Goal: Task Accomplishment & Management: Use online tool/utility

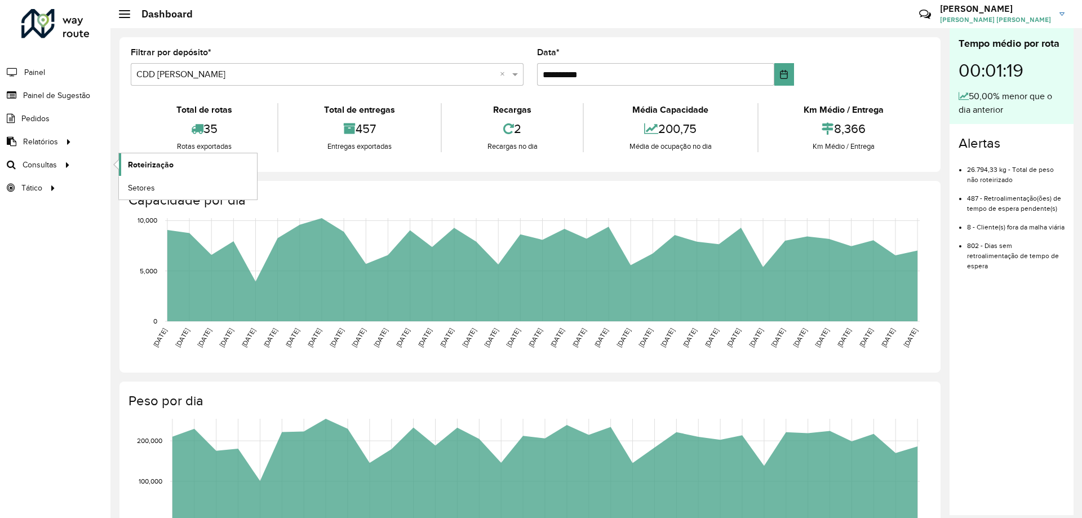
click at [125, 163] on link "Roteirização" at bounding box center [188, 164] width 138 height 23
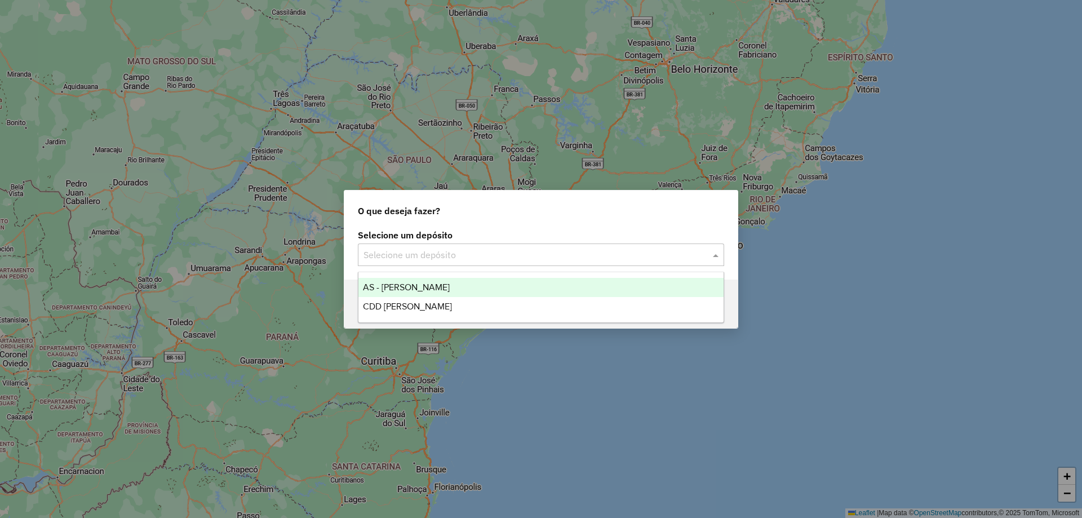
click at [403, 255] on input "text" at bounding box center [530, 256] width 333 height 14
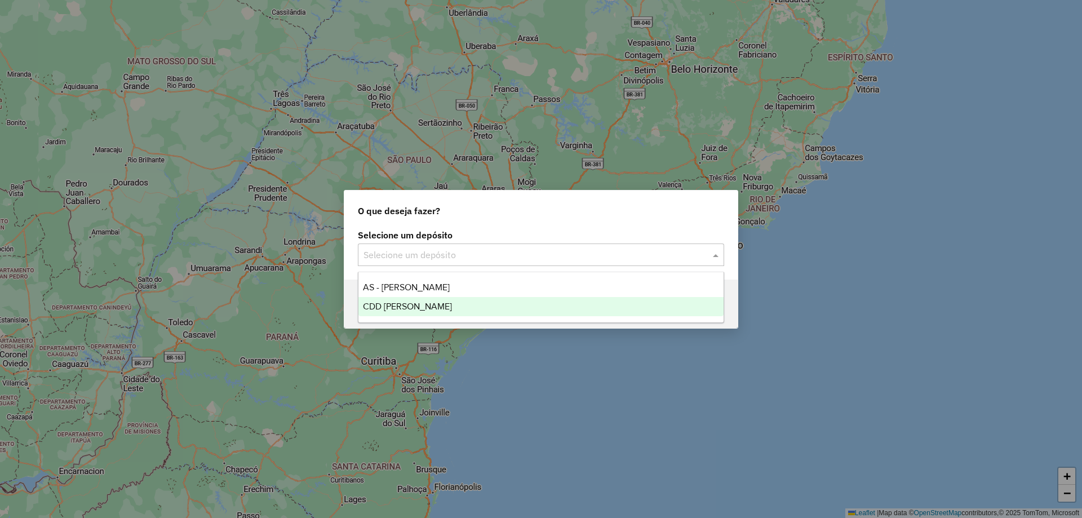
click at [415, 307] on span "CDD [PERSON_NAME]" at bounding box center [407, 307] width 89 height 10
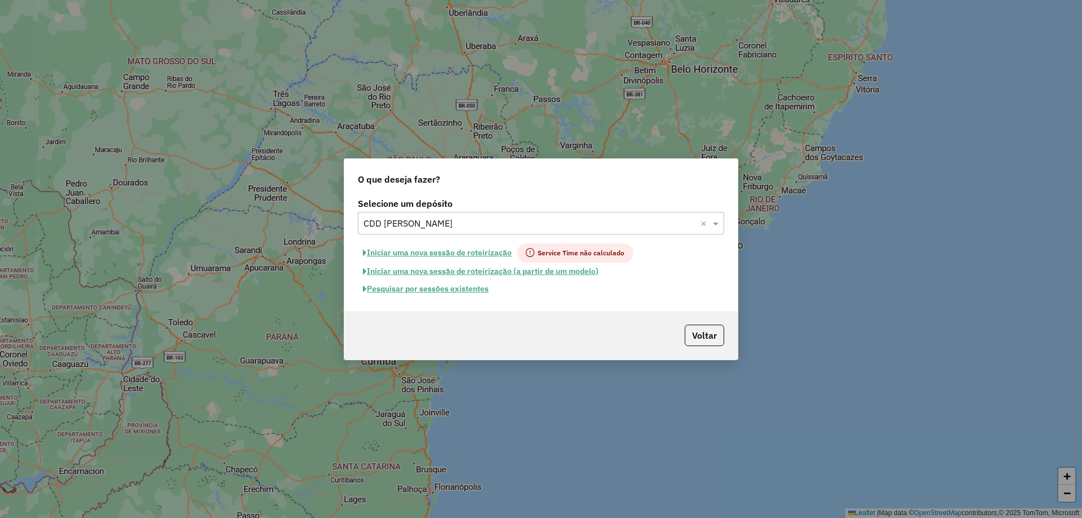
click at [608, 294] on div "Pesquisar por sessões existentes" at bounding box center [541, 288] width 366 height 17
click at [442, 291] on button "Pesquisar por sessões existentes" at bounding box center [426, 288] width 136 height 17
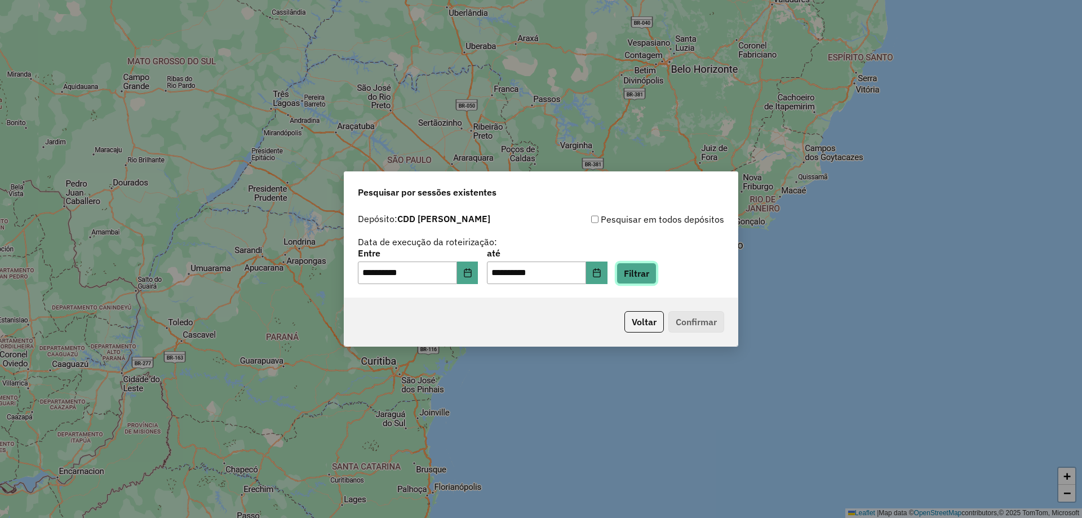
click at [657, 274] on button "Filtrar" at bounding box center [637, 273] width 40 height 21
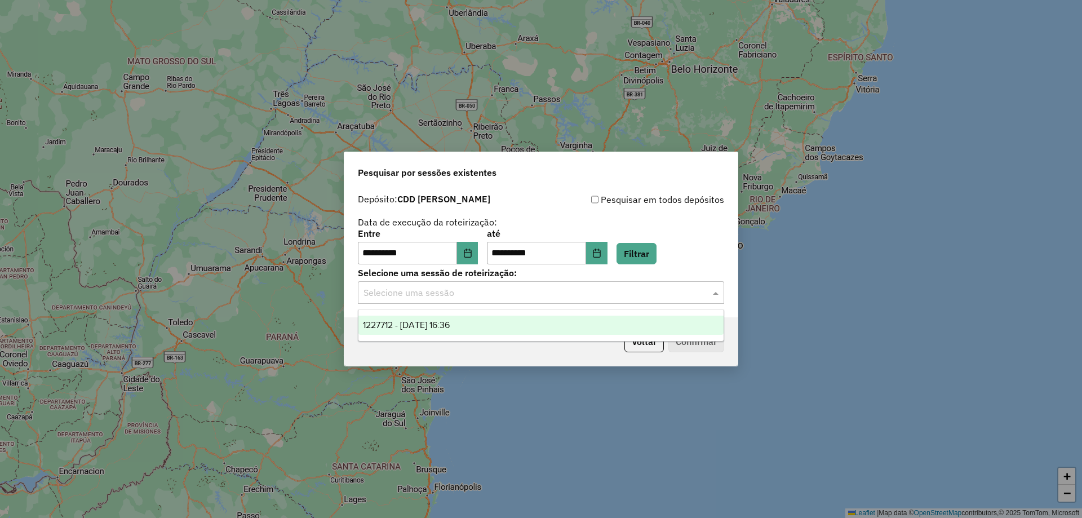
click at [559, 292] on input "text" at bounding box center [530, 293] width 333 height 14
click at [447, 328] on span "1227712 - 11/08/2025 16:36" at bounding box center [406, 325] width 87 height 10
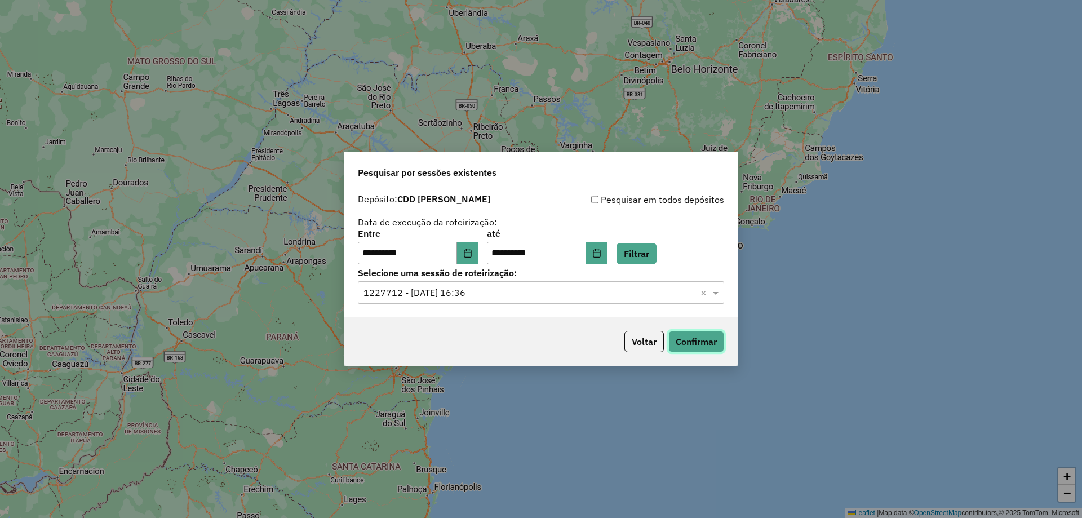
click at [687, 348] on button "Confirmar" at bounding box center [696, 341] width 56 height 21
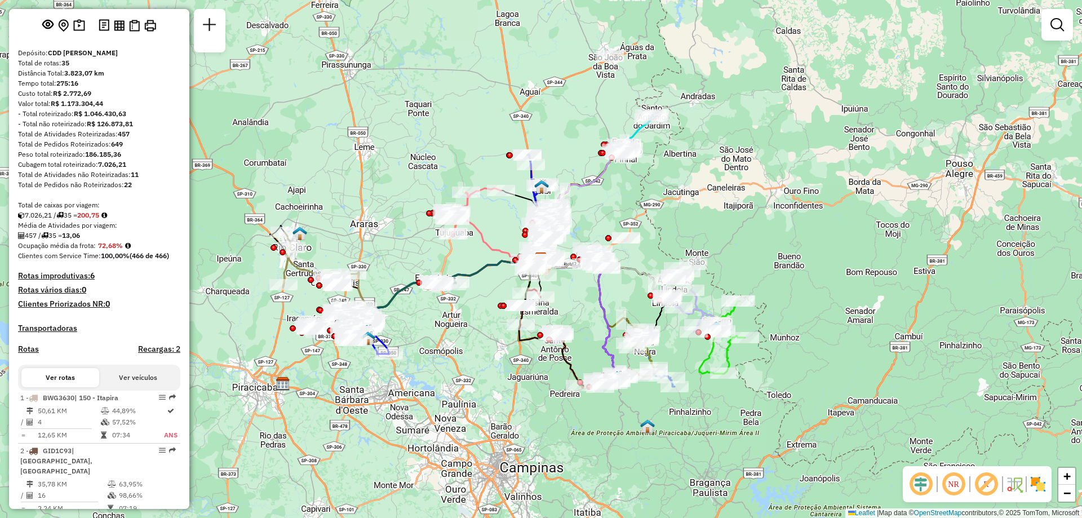
scroll to position [113, 0]
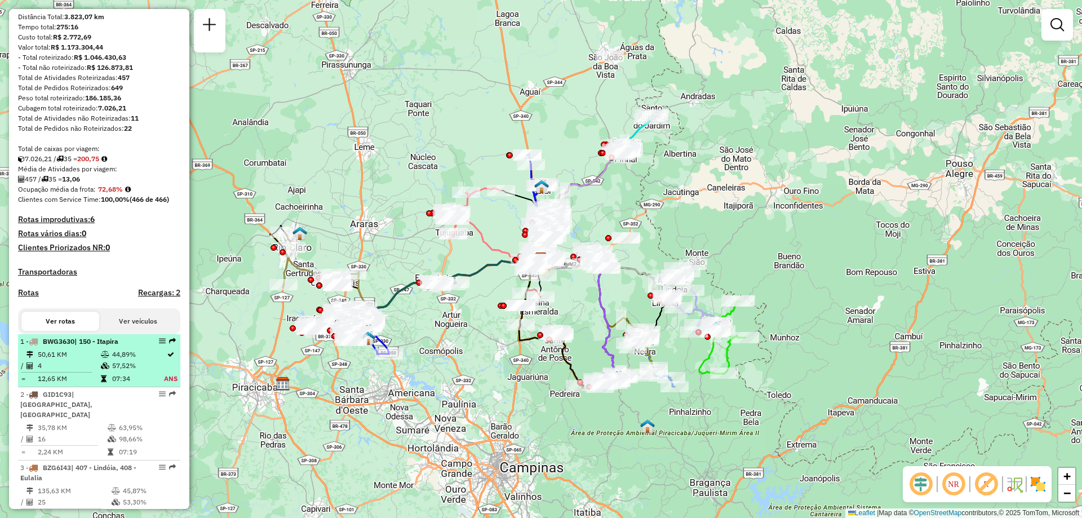
click at [136, 371] on td "57,52%" at bounding box center [138, 365] width 52 height 11
select select "**********"
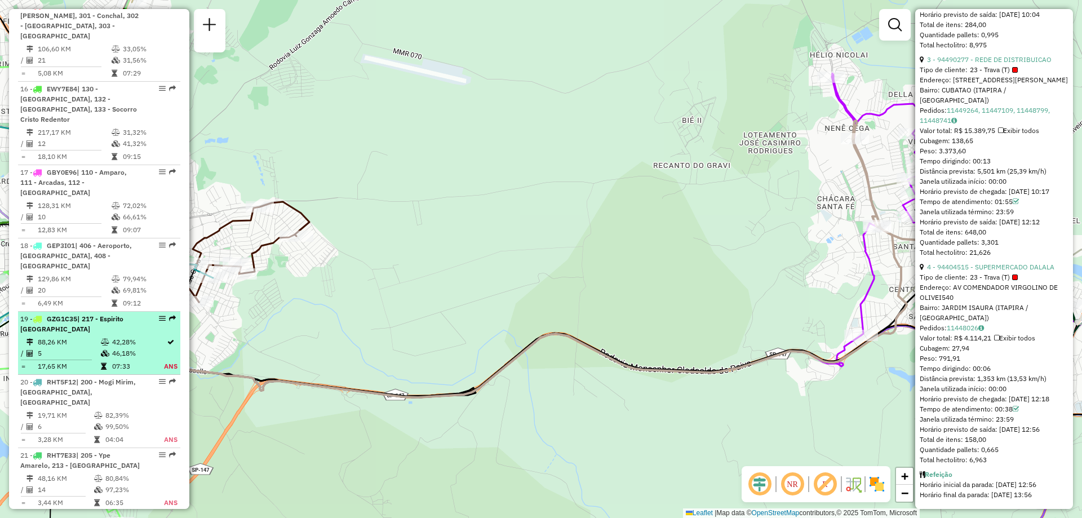
scroll to position [1409, 0]
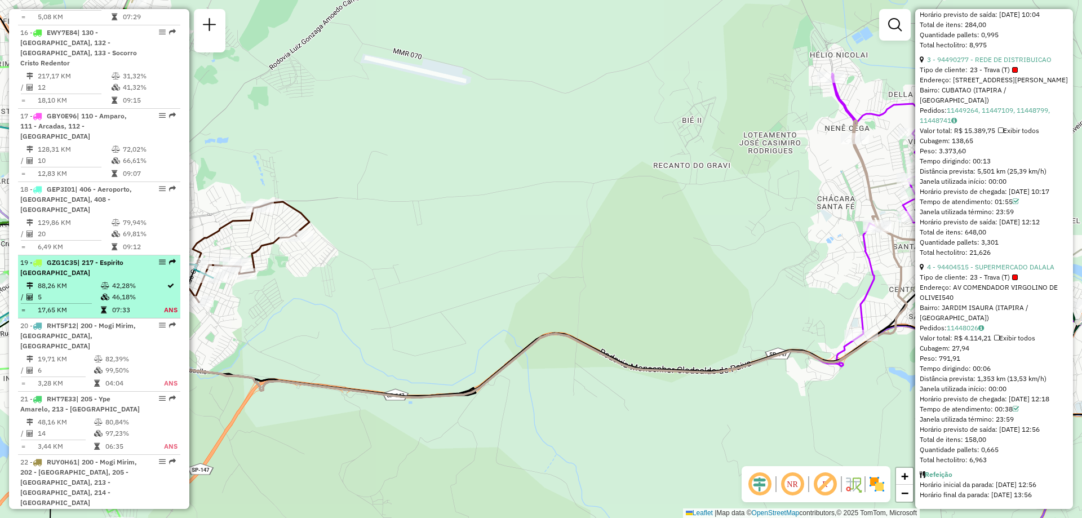
click at [131, 291] on td "46,18%" at bounding box center [138, 296] width 52 height 11
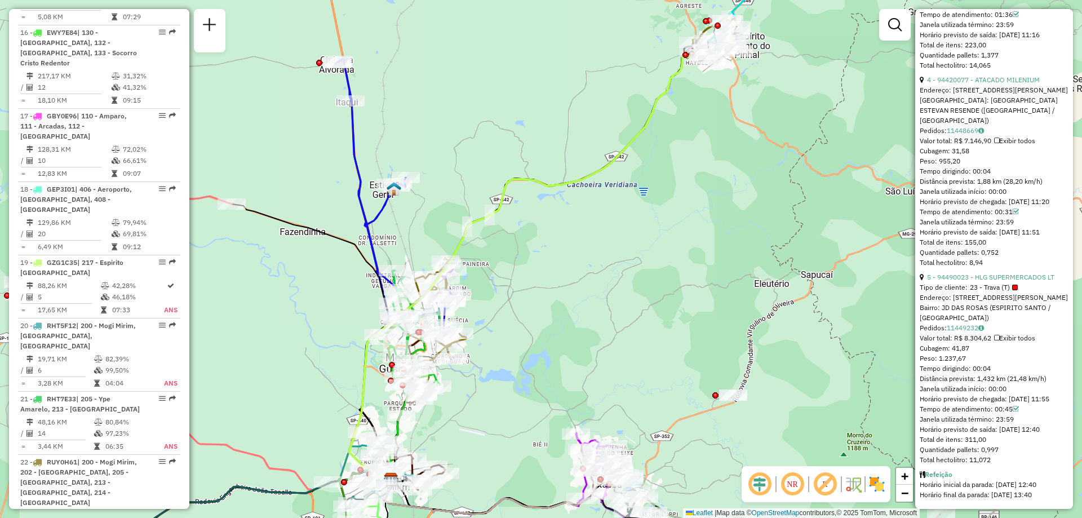
scroll to position [1052, 0]
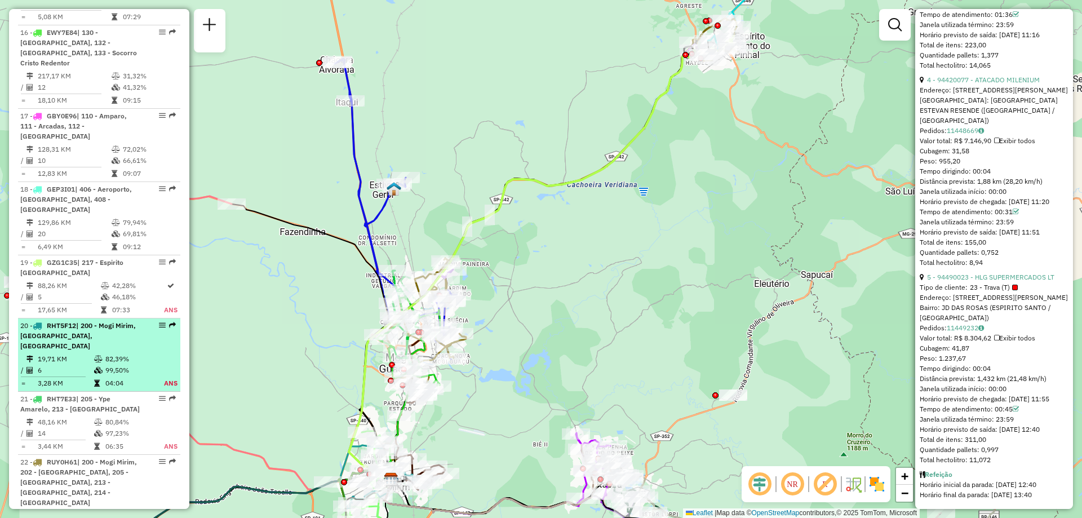
click at [99, 321] on span "| 200 - Mogi Mirim, [GEOGRAPHIC_DATA], [GEOGRAPHIC_DATA]" at bounding box center [78, 335] width 116 height 29
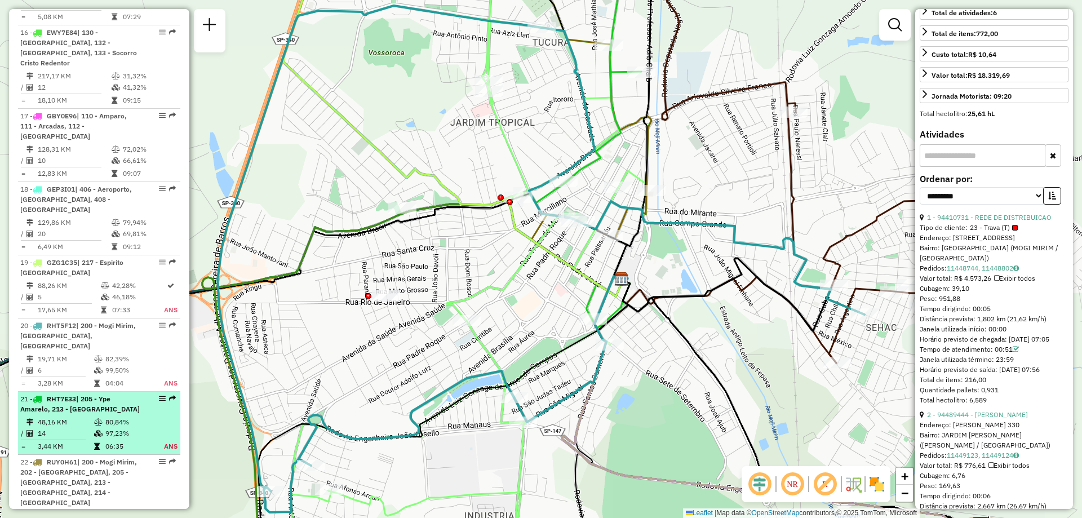
scroll to position [1465, 0]
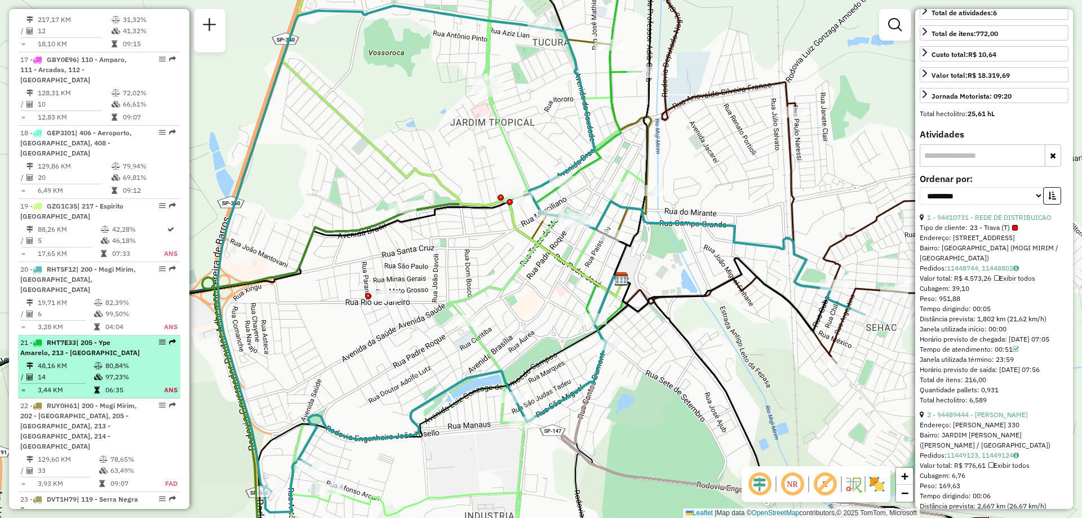
click at [124, 371] on td "97,23%" at bounding box center [128, 376] width 46 height 11
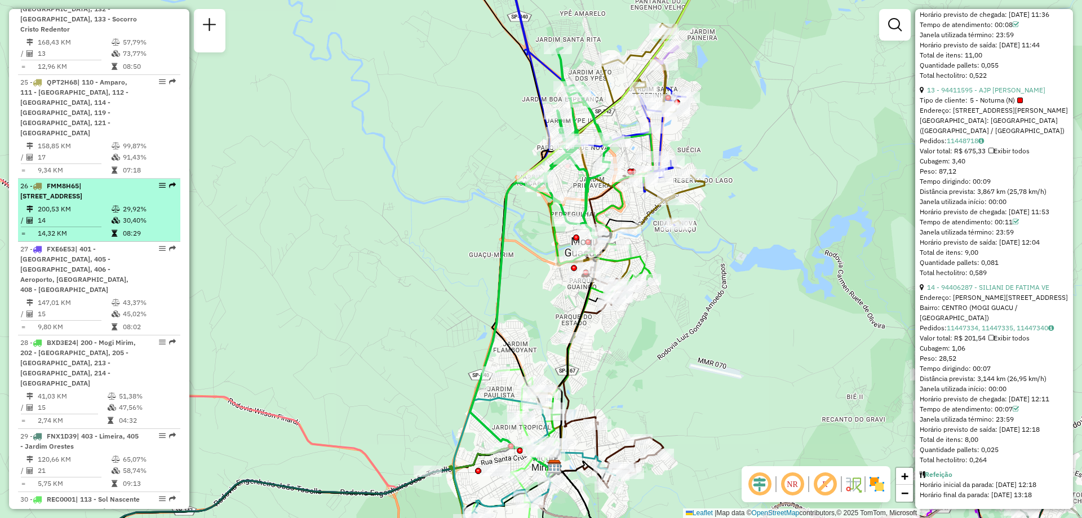
scroll to position [2198, 0]
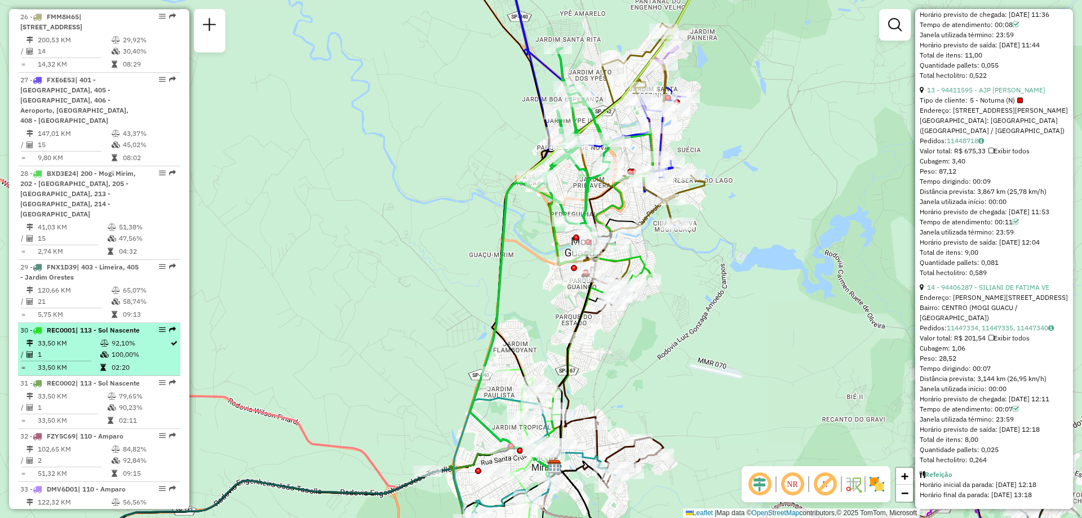
click at [116, 338] on td "92,10%" at bounding box center [140, 343] width 59 height 11
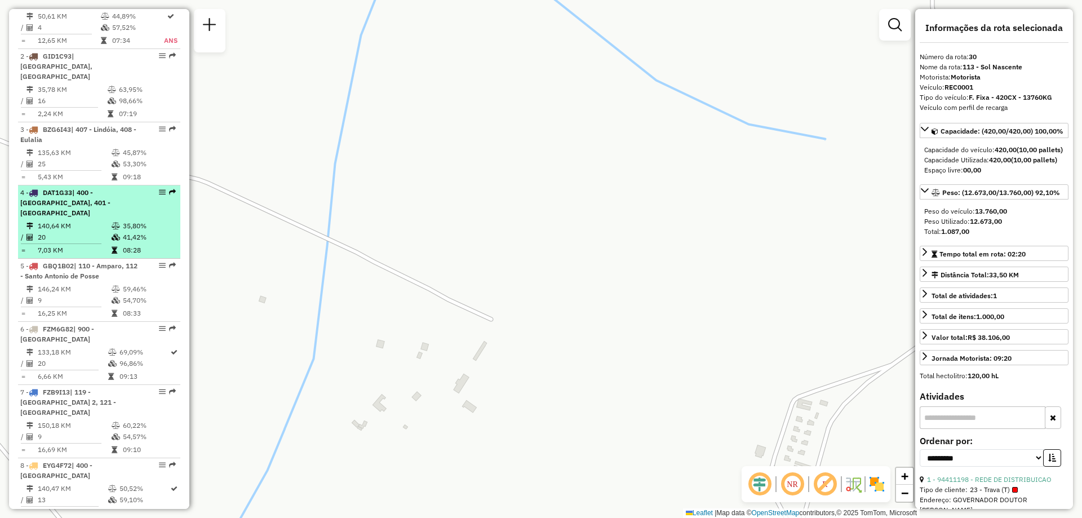
scroll to position [282, 0]
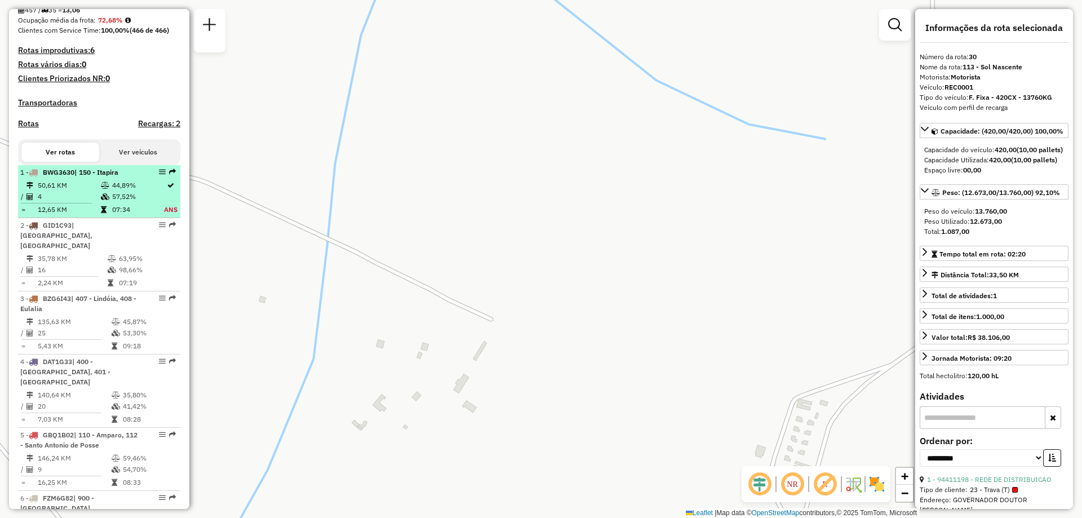
click at [118, 202] on td "57,52%" at bounding box center [138, 196] width 52 height 11
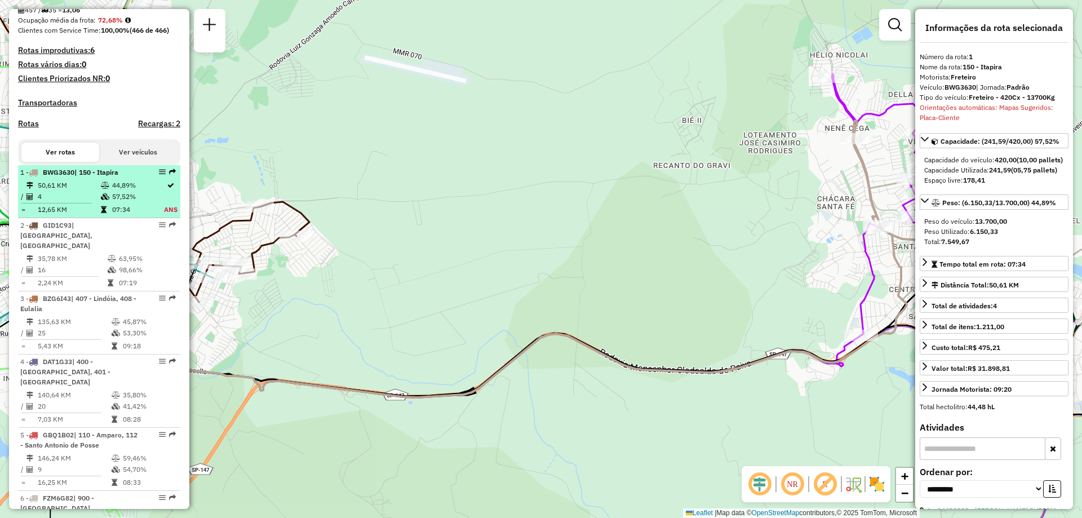
click at [130, 202] on td "57,52%" at bounding box center [138, 196] width 52 height 11
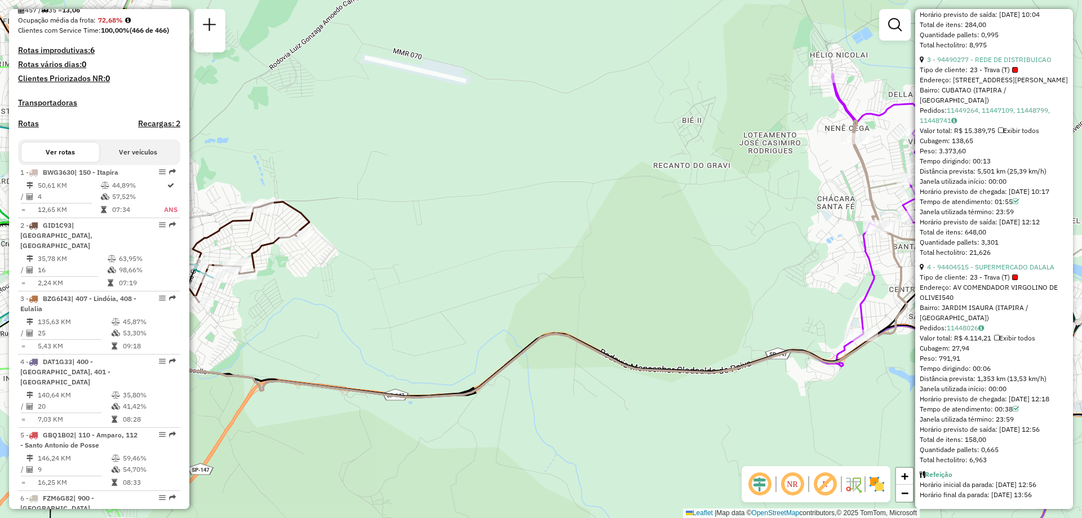
scroll to position [0, 0]
